Goal: Task Accomplishment & Management: Use online tool/utility

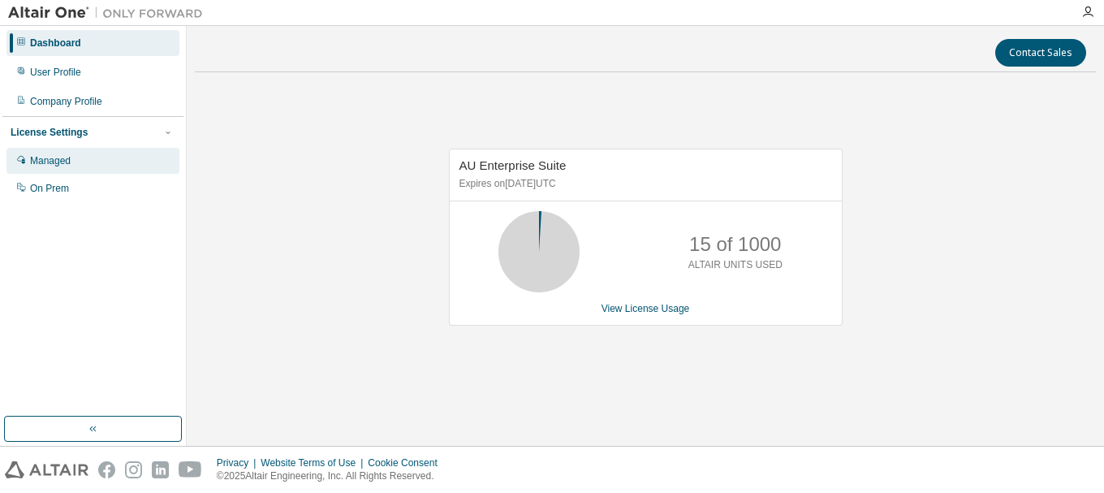
click at [82, 160] on div "Managed" at bounding box center [92, 161] width 173 height 26
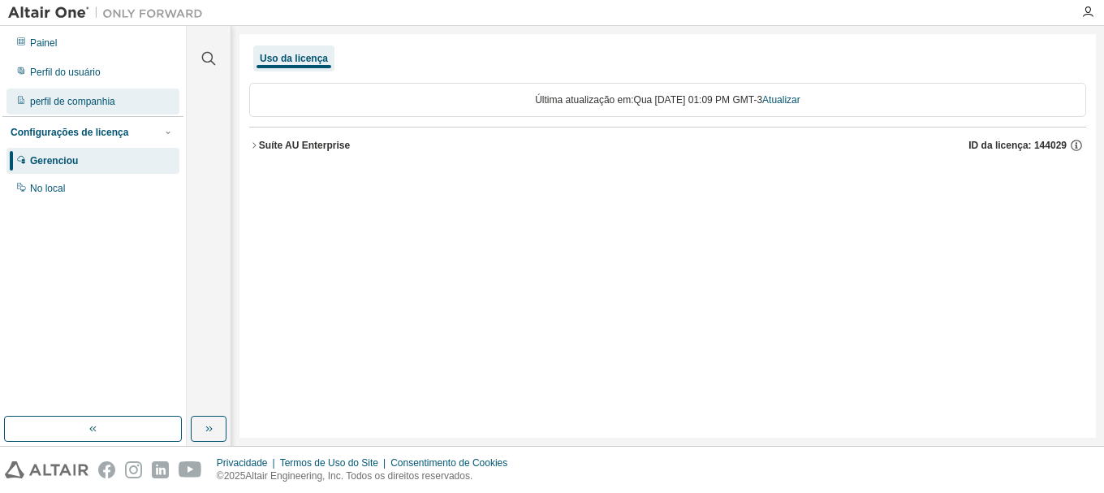
click at [76, 105] on font "perfil de companhia" at bounding box center [72, 101] width 85 height 11
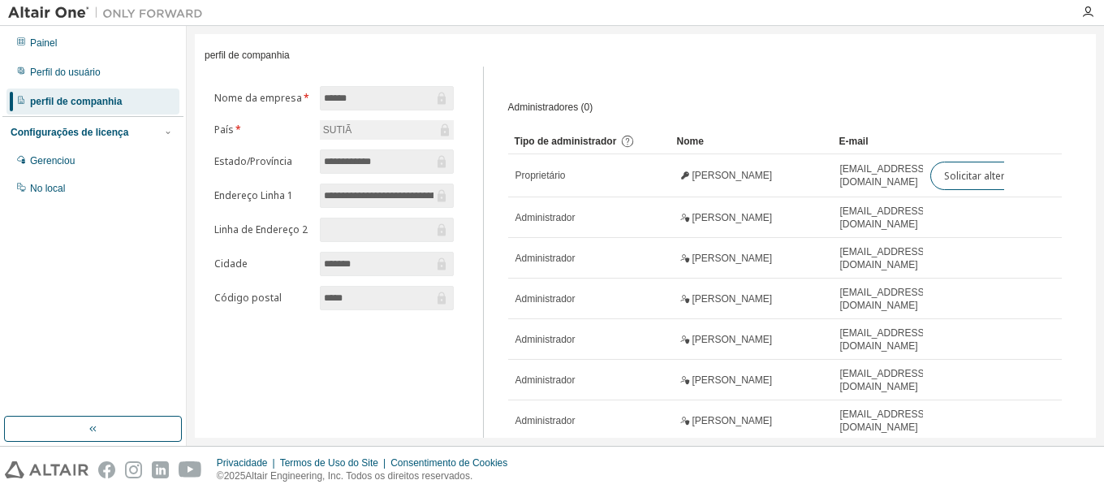
click at [351, 136] on div "SUTIÃ" at bounding box center [387, 129] width 134 height 19
click at [340, 135] on font "SUTIÃ" at bounding box center [337, 129] width 28 height 11
click at [382, 139] on div "SUTIÃ" at bounding box center [387, 129] width 134 height 19
click at [63, 67] on div "Perfil do usuário" at bounding box center [92, 72] width 173 height 26
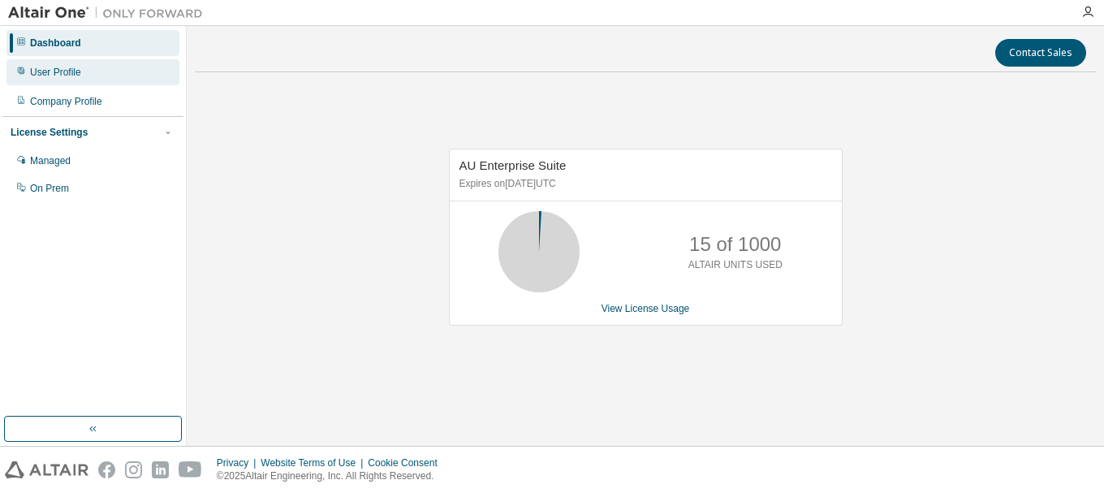
click at [47, 70] on div "User Profile" at bounding box center [55, 72] width 51 height 13
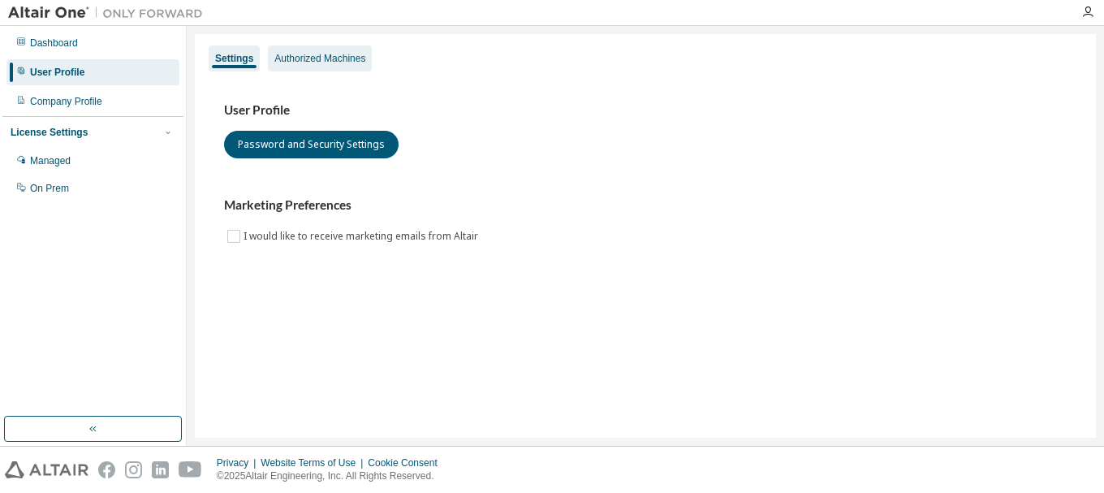
click at [310, 65] on div "Authorized Machines" at bounding box center [320, 58] width 104 height 26
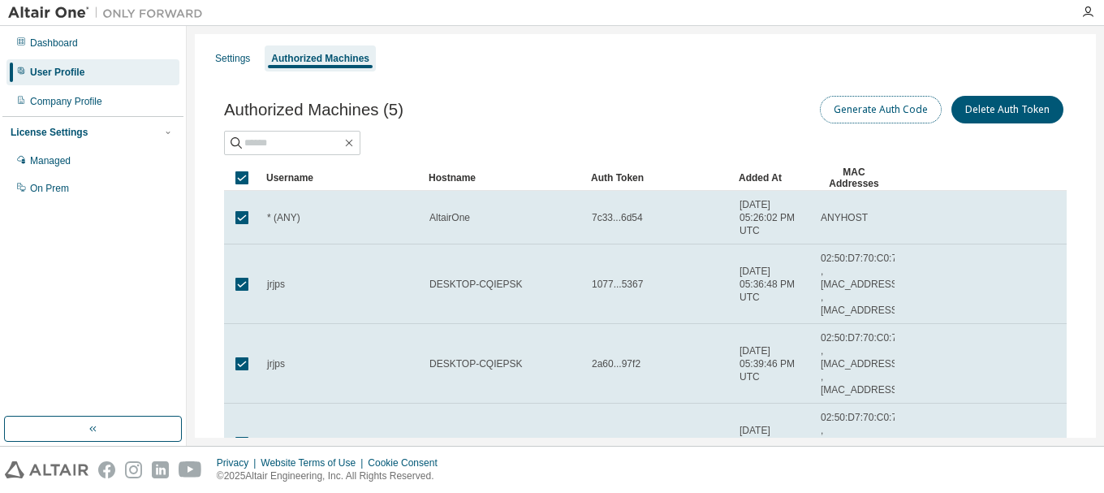
click at [887, 115] on button "Generate Auth Code" at bounding box center [881, 110] width 122 height 28
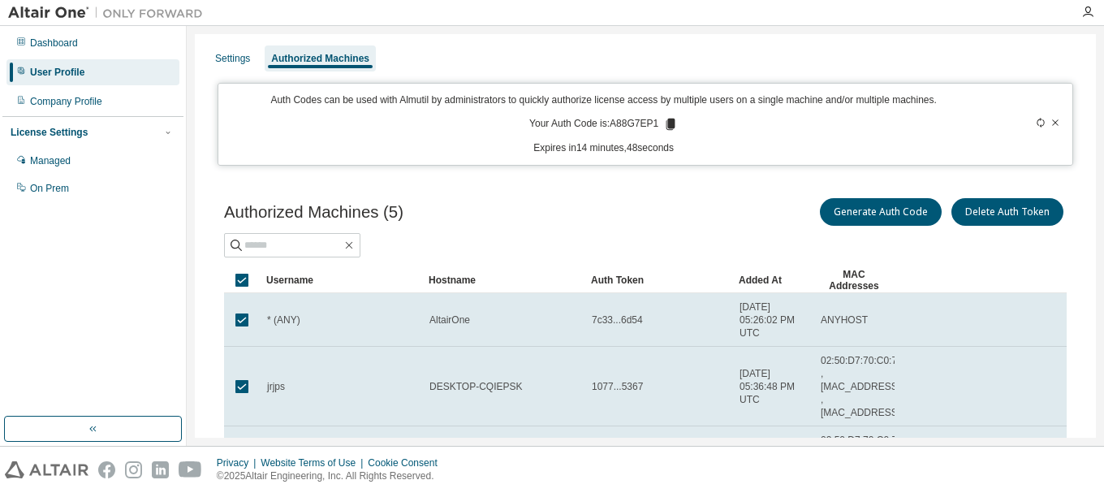
click at [615, 121] on p "Your Auth Code is: A88G7EP1" at bounding box center [603, 124] width 149 height 15
click at [668, 123] on icon at bounding box center [671, 124] width 9 height 11
click at [711, 149] on p "Expires in 14 minutes, 44 seconds" at bounding box center [603, 148] width 751 height 14
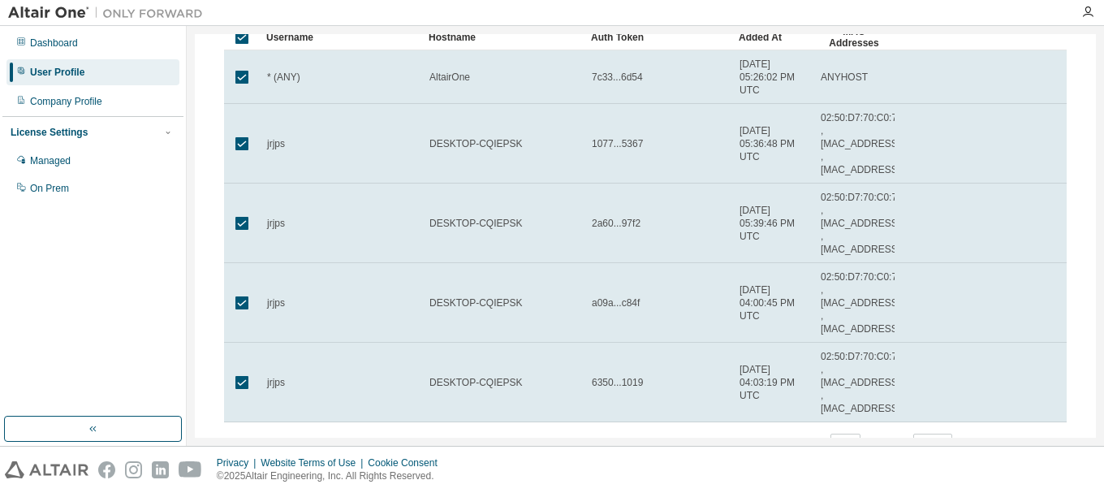
scroll to position [313, 0]
